Goal: Communication & Community: Answer question/provide support

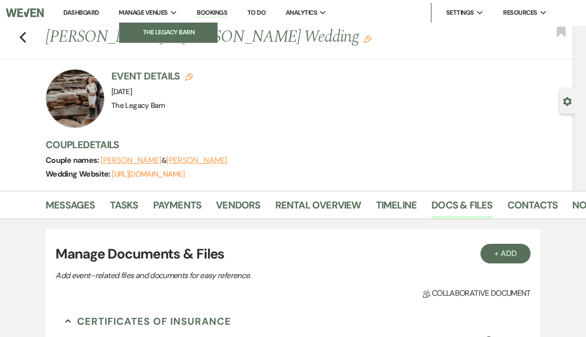
click at [136, 32] on li "The Legacy Barn" at bounding box center [168, 33] width 88 height 10
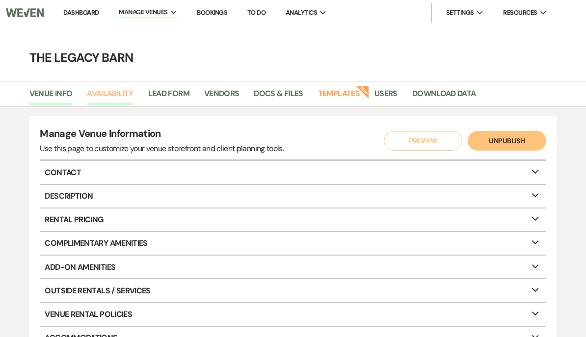
click at [93, 90] on link "Availability" at bounding box center [110, 96] width 46 height 19
select select "3"
select select "2026"
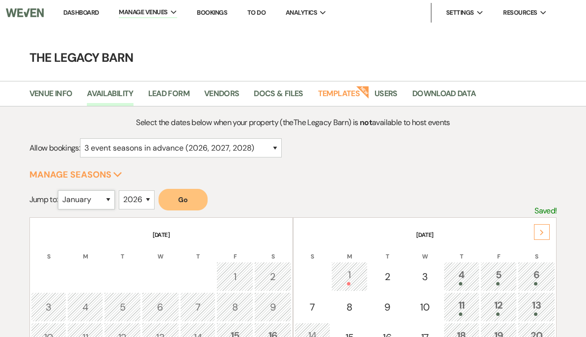
click at [79, 201] on select "January February March April May June July August September October November De…" at bounding box center [86, 200] width 57 height 19
select select "10"
click at [183, 196] on button "Go" at bounding box center [183, 200] width 49 height 22
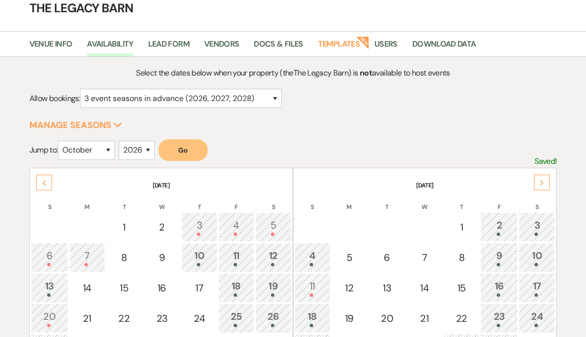
scroll to position [55, 0]
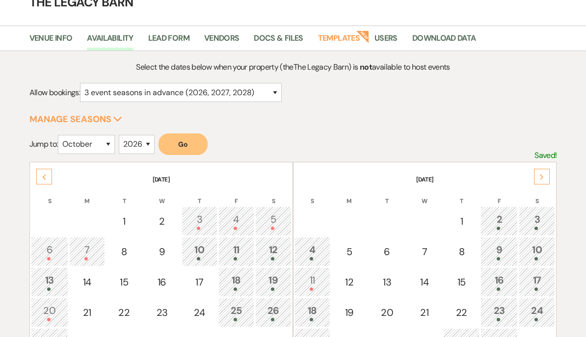
click at [535, 219] on div "3" at bounding box center [537, 221] width 26 height 18
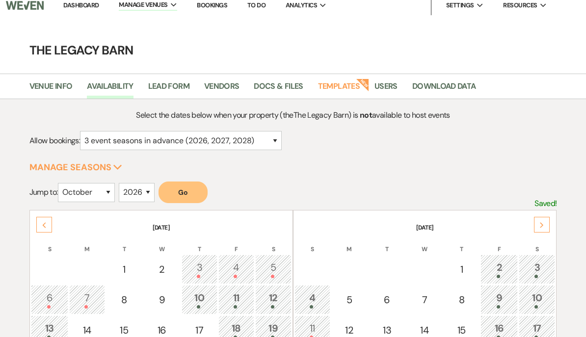
scroll to position [0, 0]
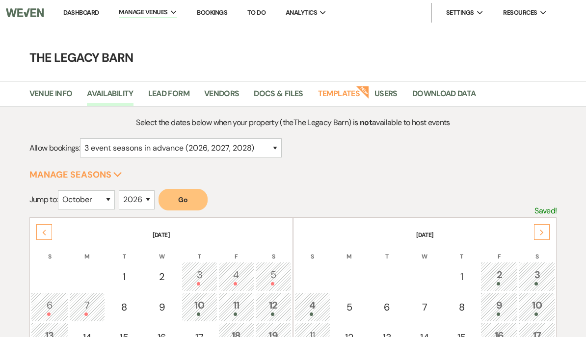
click at [77, 9] on link "Dashboard" at bounding box center [80, 12] width 35 height 8
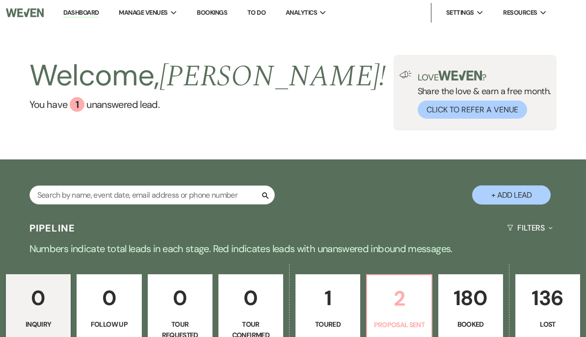
click at [387, 304] on p "2" at bounding box center [399, 298] width 52 height 33
select select "6"
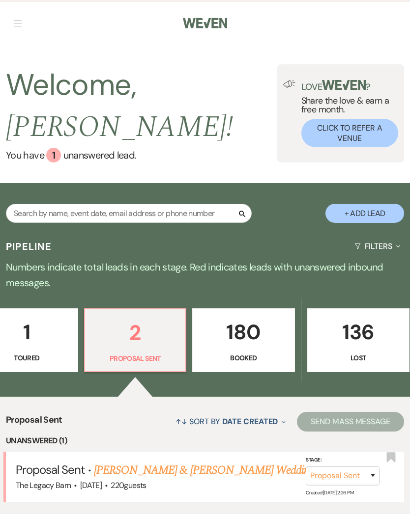
scroll to position [0, 469]
click at [248, 326] on p "180" at bounding box center [244, 332] width 90 height 33
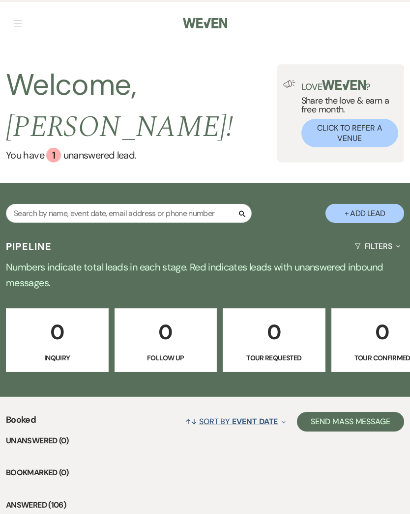
click at [252, 337] on span "Event Date" at bounding box center [255, 421] width 46 height 10
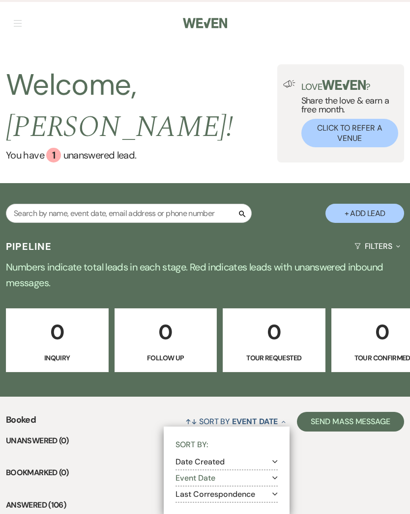
click at [191, 337] on button "Date Created Expand" at bounding box center [226, 462] width 102 height 8
click at [189, 337] on input "Most recent to oldest" at bounding box center [191, 473] width 6 height 6
radio input "true"
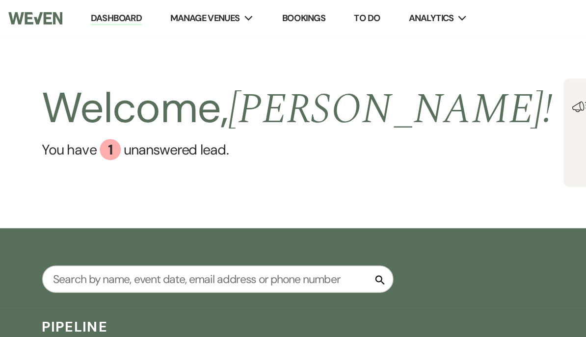
click at [76, 12] on link "Dashboard" at bounding box center [80, 12] width 35 height 9
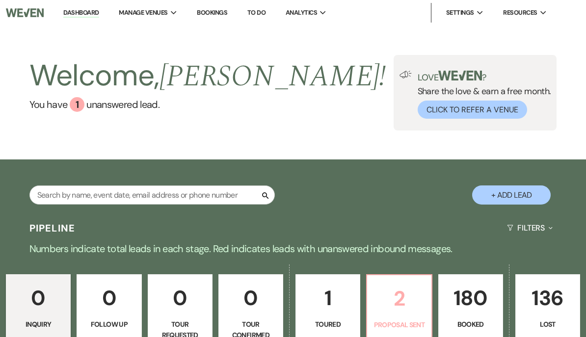
click at [391, 304] on p "2" at bounding box center [399, 298] width 52 height 33
select select "6"
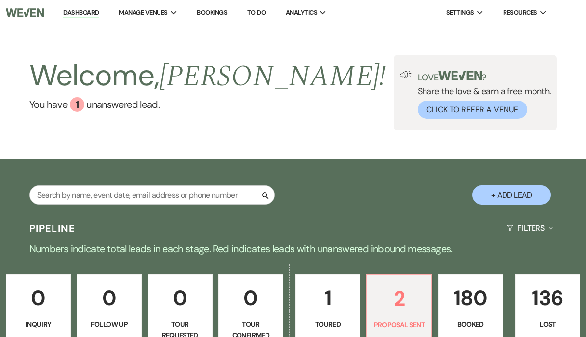
click at [470, 308] on p "180" at bounding box center [471, 298] width 52 height 33
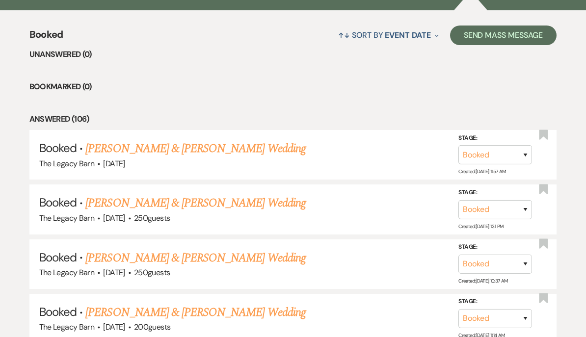
scroll to position [362, 0]
click at [181, 203] on link "[PERSON_NAME] & [PERSON_NAME] Wedding" at bounding box center [195, 203] width 220 height 18
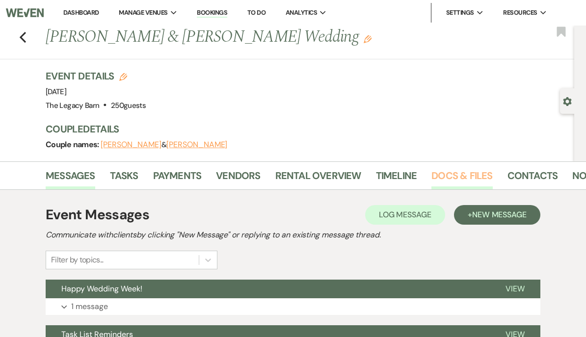
click at [444, 174] on link "Docs & Files" at bounding box center [462, 179] width 61 height 22
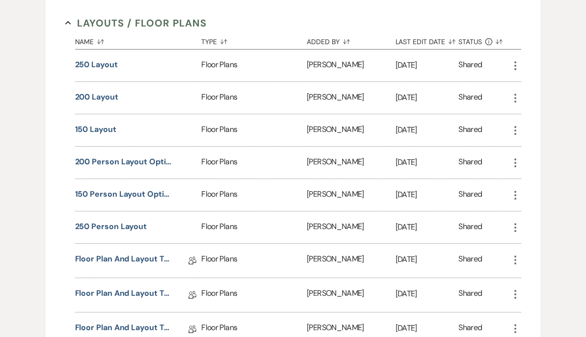
scroll to position [777, 0]
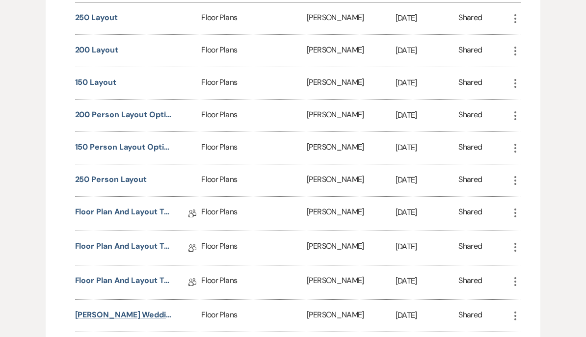
click at [107, 315] on button "[PERSON_NAME] Wedding Floorplans" at bounding box center [124, 316] width 98 height 12
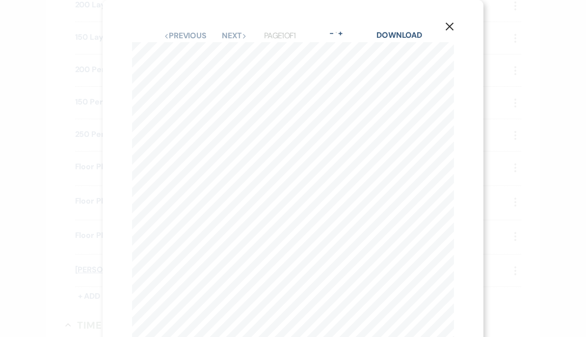
scroll to position [0, 0]
click at [449, 23] on icon "X" at bounding box center [449, 26] width 9 height 9
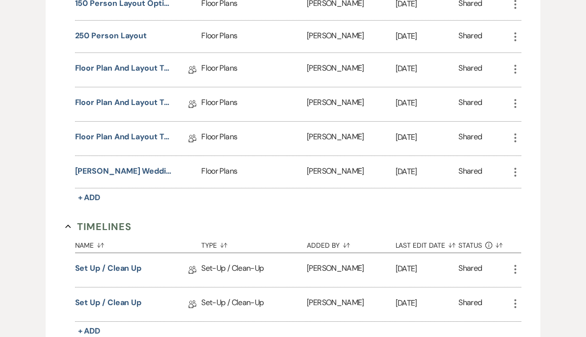
scroll to position [921, 0]
click at [109, 173] on button "[PERSON_NAME] Wedding Floorplans" at bounding box center [124, 172] width 98 height 12
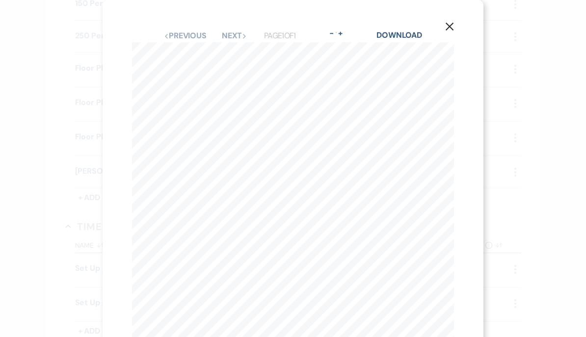
click at [449, 28] on use "button" at bounding box center [450, 27] width 8 height 8
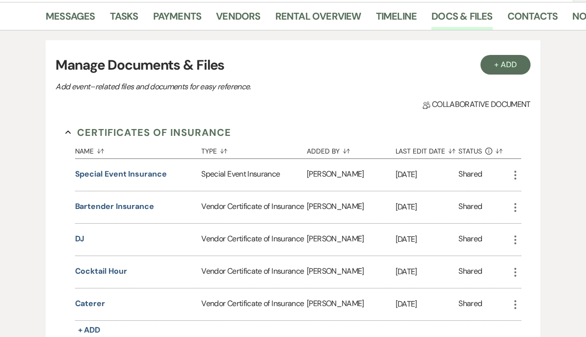
scroll to position [0, 0]
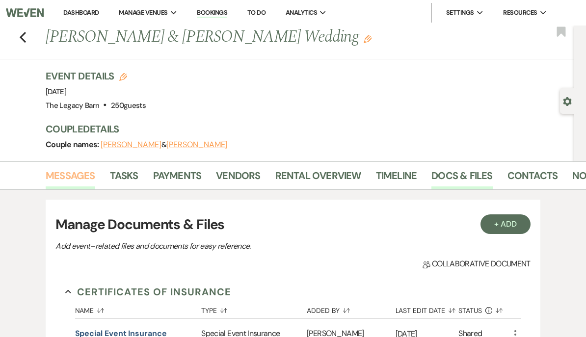
click at [76, 171] on link "Messages" at bounding box center [71, 179] width 50 height 22
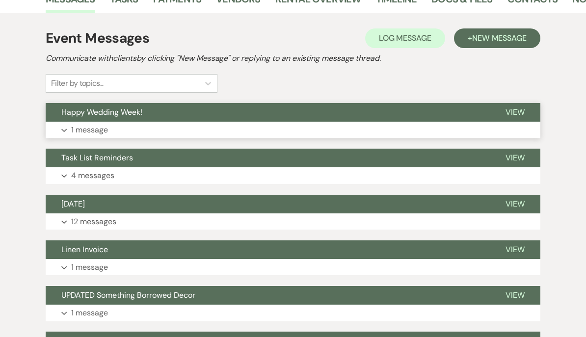
click at [281, 110] on button "Happy Wedding Week!" at bounding box center [268, 113] width 444 height 19
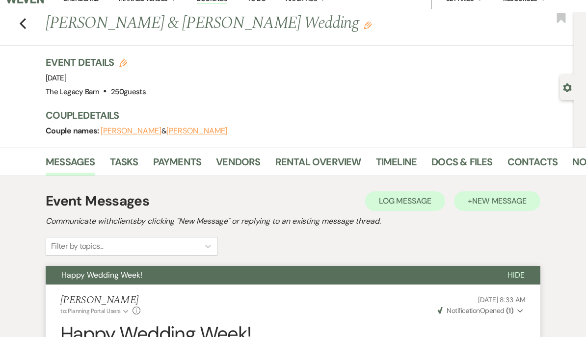
click at [500, 195] on button "+ New Message" at bounding box center [497, 202] width 86 height 20
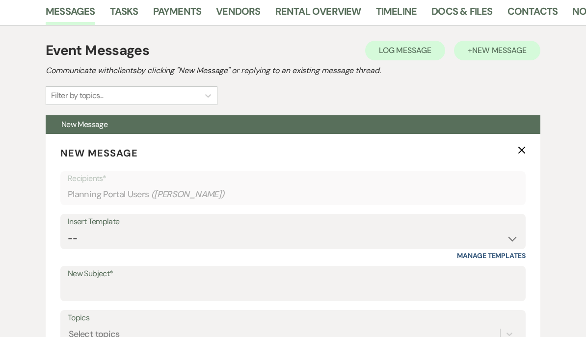
scroll to position [194, 0]
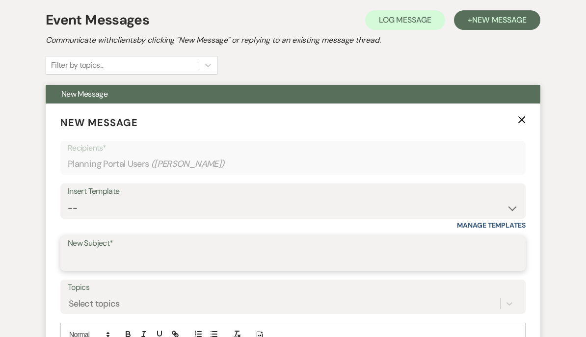
click at [83, 259] on input "New Subject*" at bounding box center [293, 260] width 451 height 19
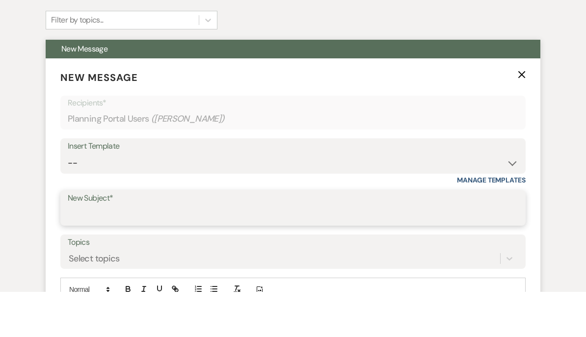
scroll to position [240, 0]
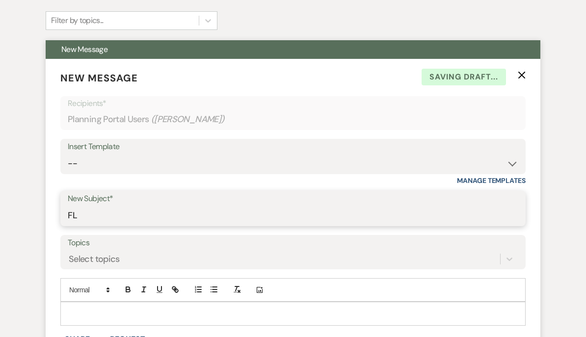
type input "F"
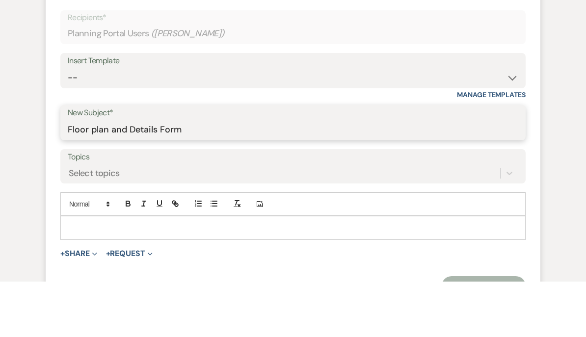
scroll to position [277, 0]
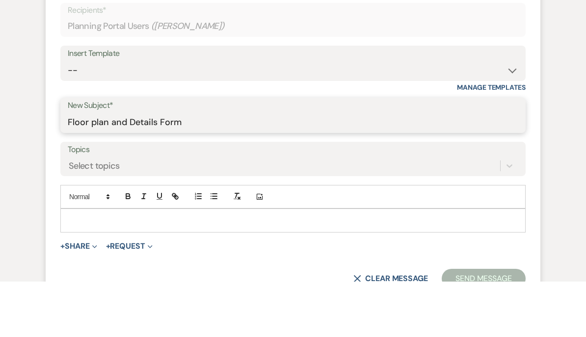
type input "Floor plan and Details Form"
click at [74, 271] on p at bounding box center [293, 276] width 450 height 11
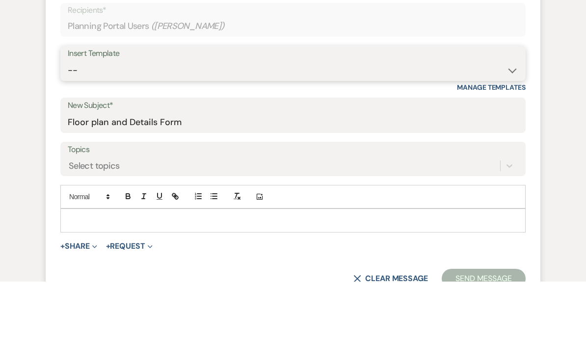
click at [75, 116] on select "-- Documents for Conversion Planning Portal Introduction Initial Inquiry Respon…" at bounding box center [293, 125] width 451 height 19
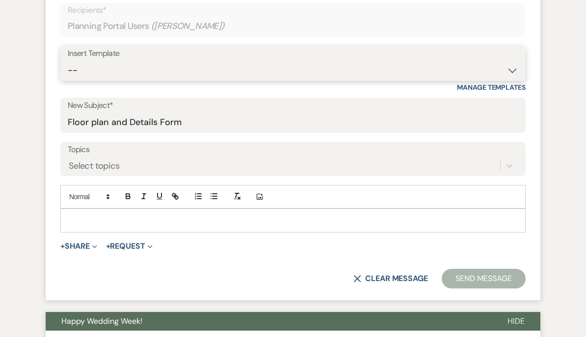
select select "3784"
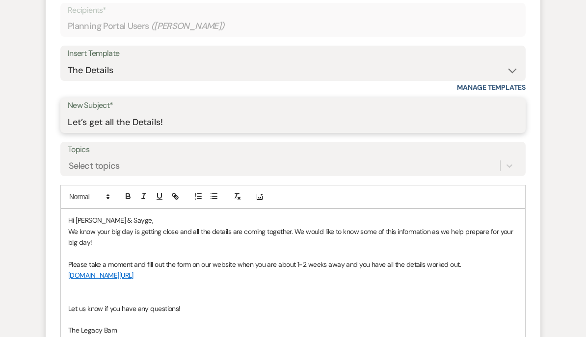
click at [163, 118] on input "Let’s get all the Details!" at bounding box center [293, 122] width 451 height 19
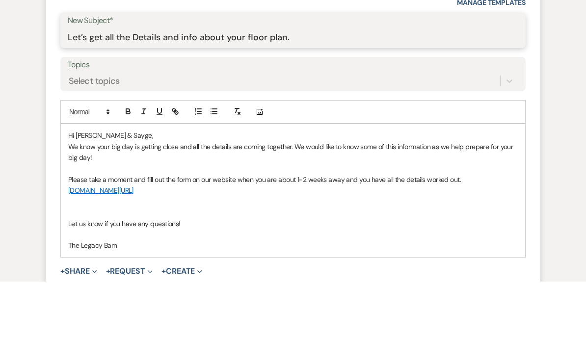
scroll to position [363, 0]
type input "Let’s get all the Details and info about your floor plan."
click at [67, 179] on div "Hi [PERSON_NAME] & [PERSON_NAME], We know your big day is getting close and all…" at bounding box center [293, 245] width 465 height 133
click at [71, 185] on p "Hi [PERSON_NAME] & Sayge," at bounding box center [293, 190] width 450 height 11
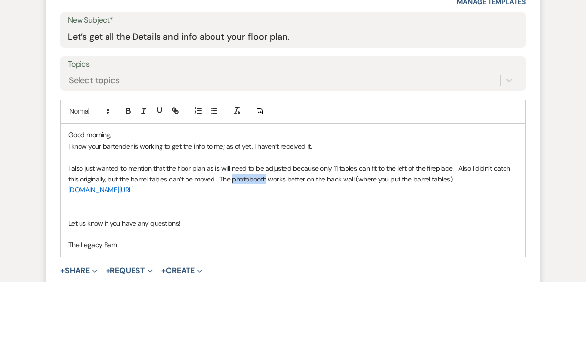
click at [247, 219] on p "I also just wanted to mention that the floor plan as is will need to be adjuste…" at bounding box center [293, 230] width 450 height 22
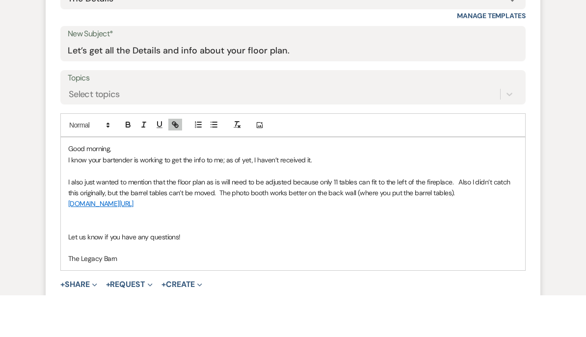
click at [468, 240] on p "[DOMAIN_NAME][URL]" at bounding box center [293, 245] width 450 height 11
click at [461, 219] on p "I also just wanted to mention that the floor plan as is will need to be adjuste…" at bounding box center [293, 230] width 450 height 22
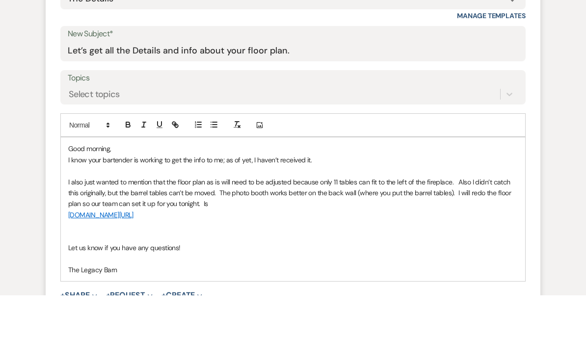
click at [455, 219] on p "I also just wanted to mention that the floor plan as is will need to be adjuste…" at bounding box center [293, 235] width 450 height 33
click at [386, 251] on p "[DOMAIN_NAME][URL]" at bounding box center [293, 256] width 450 height 11
click at [385, 219] on p "I also just wanted to mention that the floor plan as is will need to be adjuste…" at bounding box center [293, 235] width 450 height 33
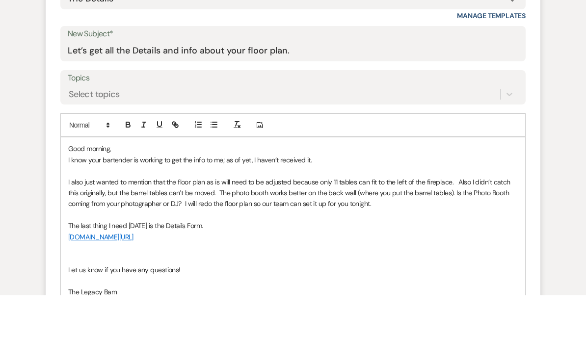
click at [69, 262] on p "The last thing I need [DATE] is the Details Form." at bounding box center [293, 267] width 450 height 11
click at [70, 262] on p "The last thing I need [DATE] is the Details Form." at bounding box center [293, 267] width 450 height 11
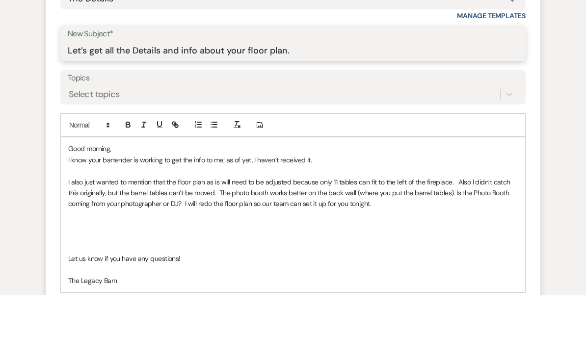
click at [182, 83] on input "Let’s get all the Details and info about your floor plan." at bounding box center [293, 92] width 451 height 19
type input "Info about your floor plan."
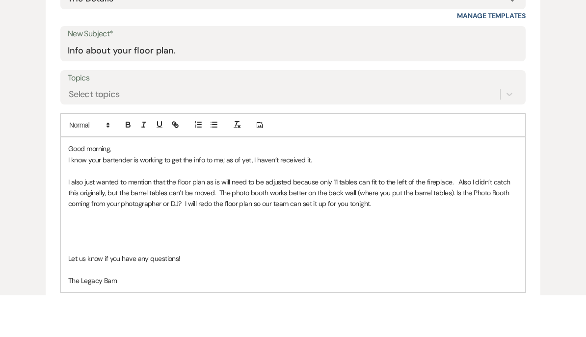
click at [71, 262] on p at bounding box center [293, 267] width 450 height 11
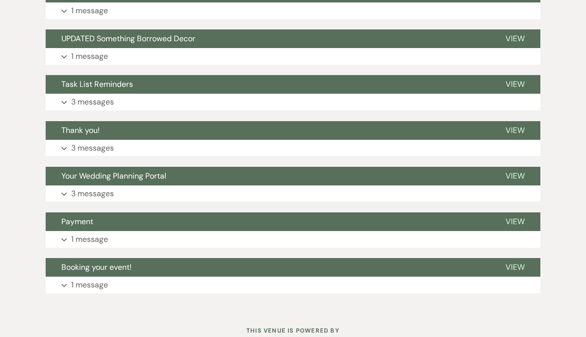
scroll to position [3139, 0]
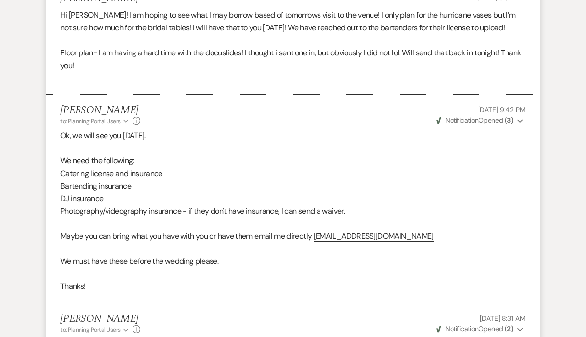
scroll to position [3448, 0]
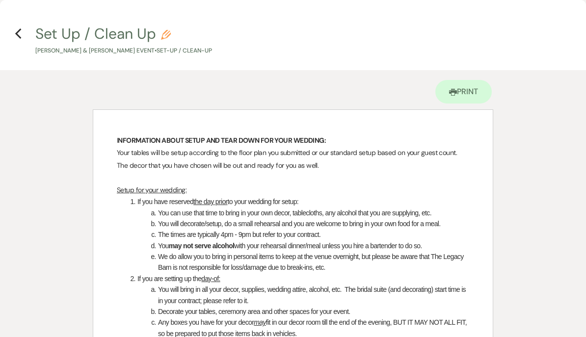
scroll to position [3077, 0]
click at [21, 35] on icon "Previous" at bounding box center [18, 34] width 7 height 12
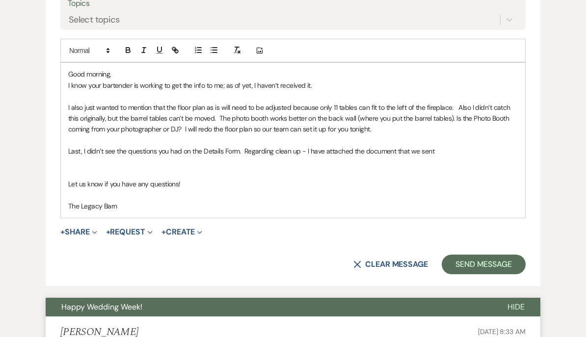
scroll to position [479, 0]
click at [433, 146] on p "Last, I didn’t see the questions you had on the Details Form. Regarding clean u…" at bounding box center [293, 151] width 450 height 11
click at [431, 148] on p "Last, I didn’t see the questions you had on the Details Form. Regarding clean u…" at bounding box center [293, 151] width 450 height 11
click at [75, 228] on button "+ Share Expand" at bounding box center [78, 232] width 37 height 8
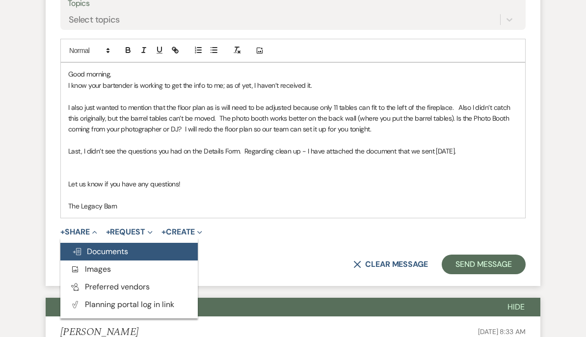
click at [93, 247] on span "Doc Upload Documents" at bounding box center [100, 252] width 56 height 10
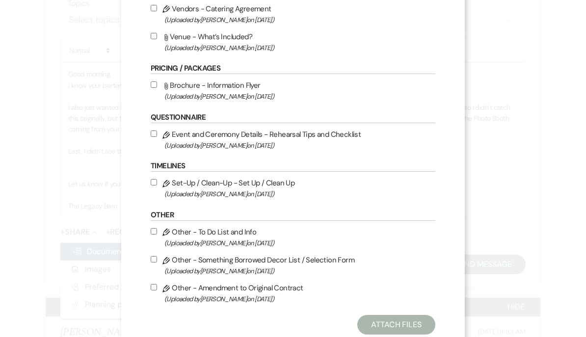
scroll to position [577, 0]
click at [153, 186] on input "Pencil Set-Up / Clean-Up - Set Up / Clean Up (Uploaded by [PERSON_NAME] on [DAT…" at bounding box center [154, 183] width 6 height 6
checkbox input "true"
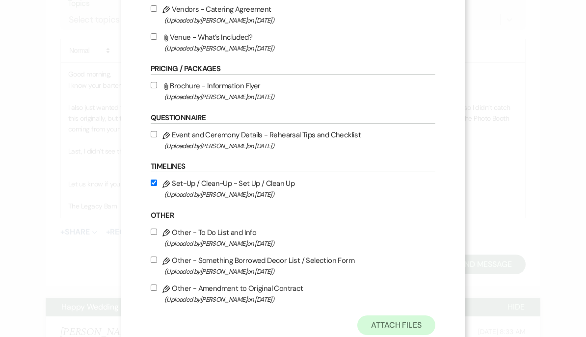
click at [382, 335] on button "Attach Files" at bounding box center [397, 326] width 78 height 20
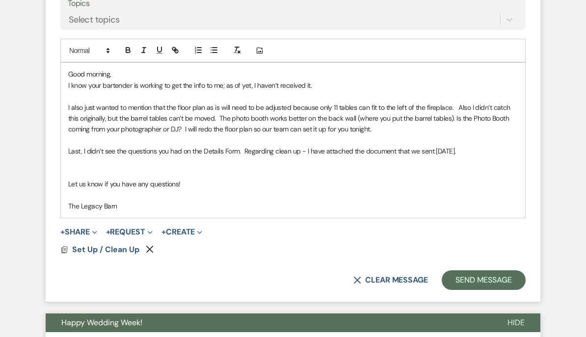
click at [446, 121] on p "I also just wanted to mention that the floor plan as is will need to be adjuste…" at bounding box center [293, 118] width 450 height 33
click at [429, 140] on p at bounding box center [293, 140] width 450 height 11
click at [435, 150] on p "Last, I didn’t see the questions you had on the Details Form. Regarding clean u…" at bounding box center [293, 151] width 450 height 11
click at [481, 273] on button "Send Message" at bounding box center [484, 281] width 84 height 20
